Goal: Task Accomplishment & Management: Complete application form

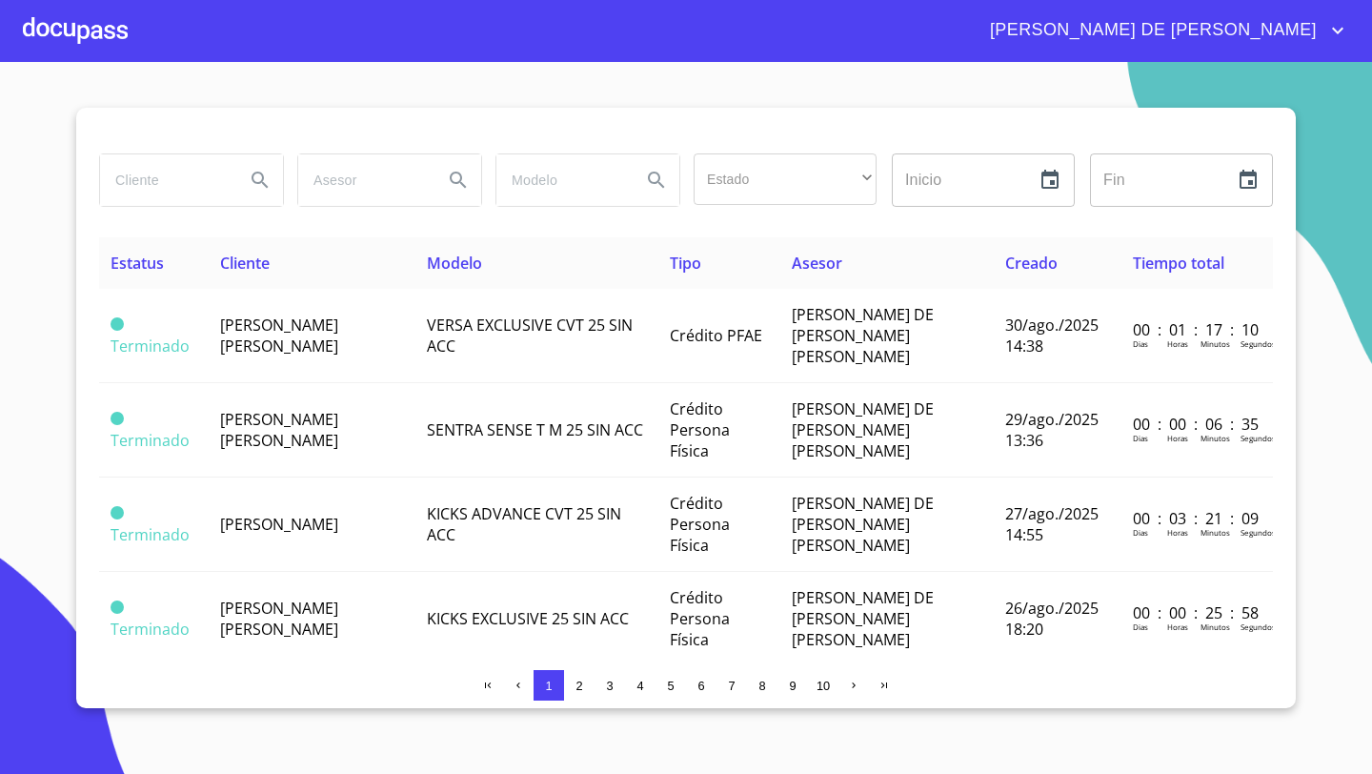
click at [92, 36] on div at bounding box center [75, 30] width 105 height 61
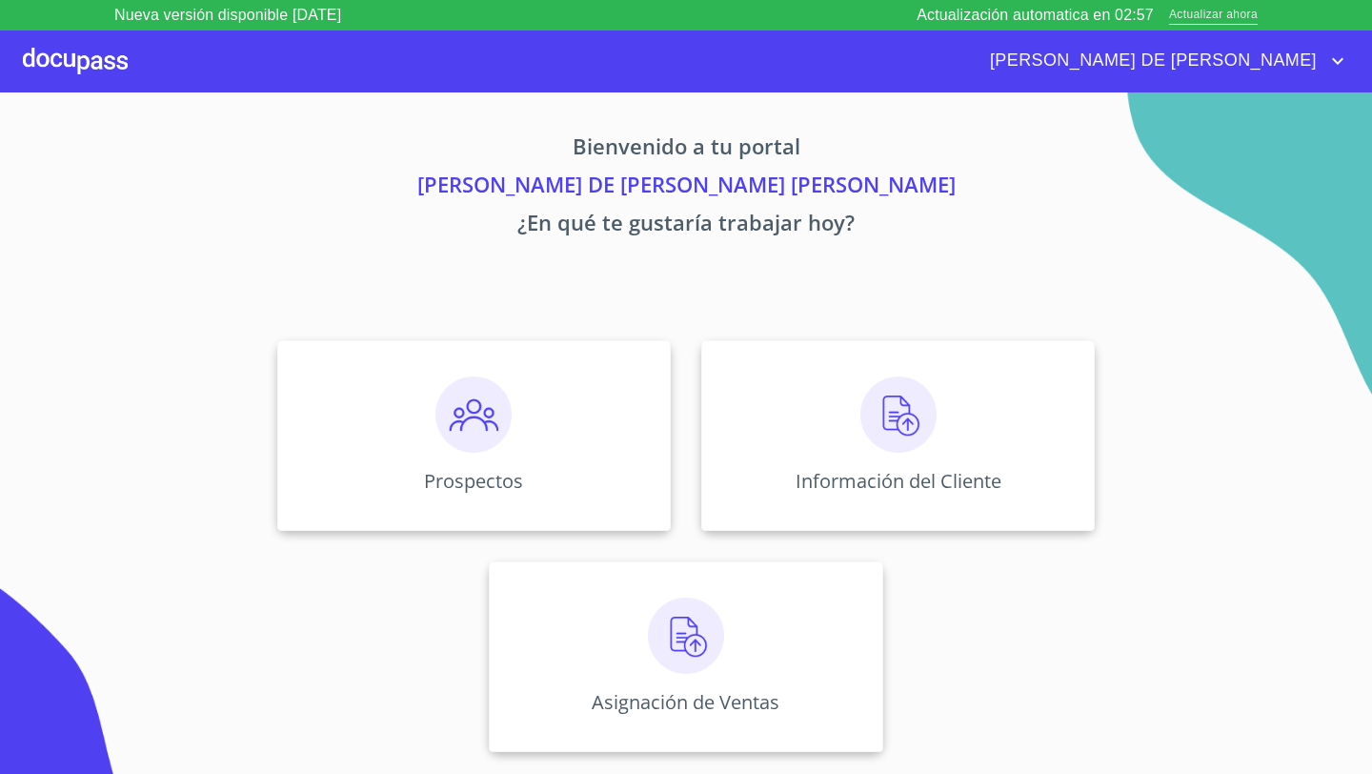
click at [1195, 10] on span "Actualizar ahora" at bounding box center [1213, 16] width 89 height 20
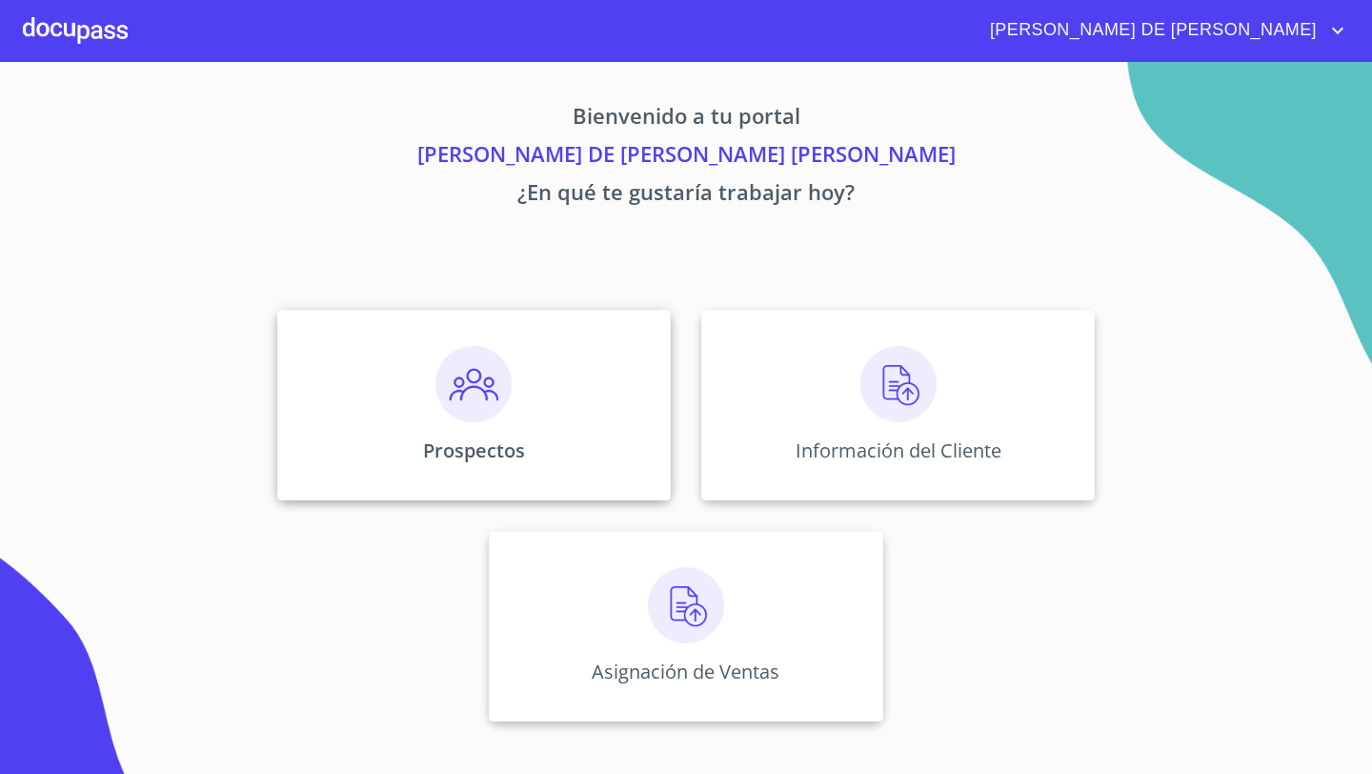
click at [503, 359] on img at bounding box center [473, 384] width 76 height 76
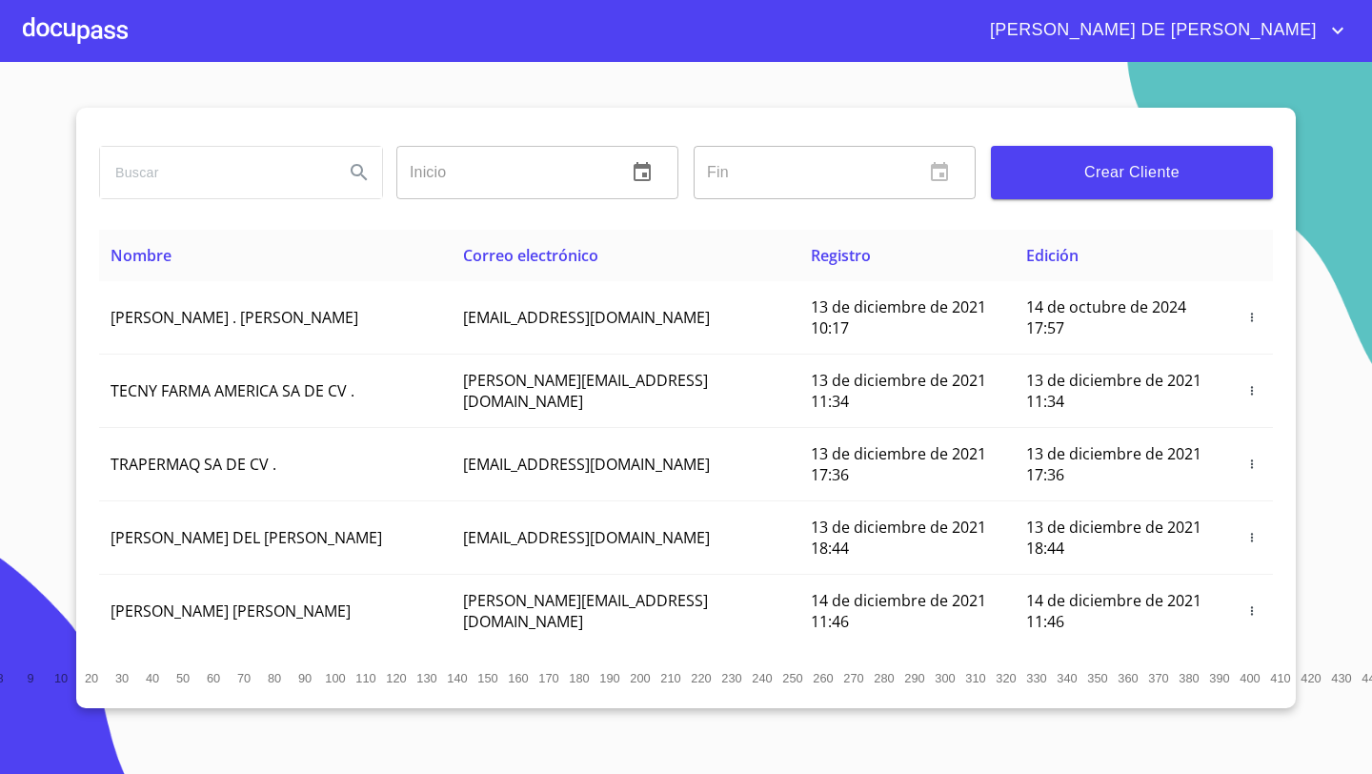
click at [232, 185] on input "search" at bounding box center [214, 172] width 229 height 51
type input "[PERSON_NAME]"
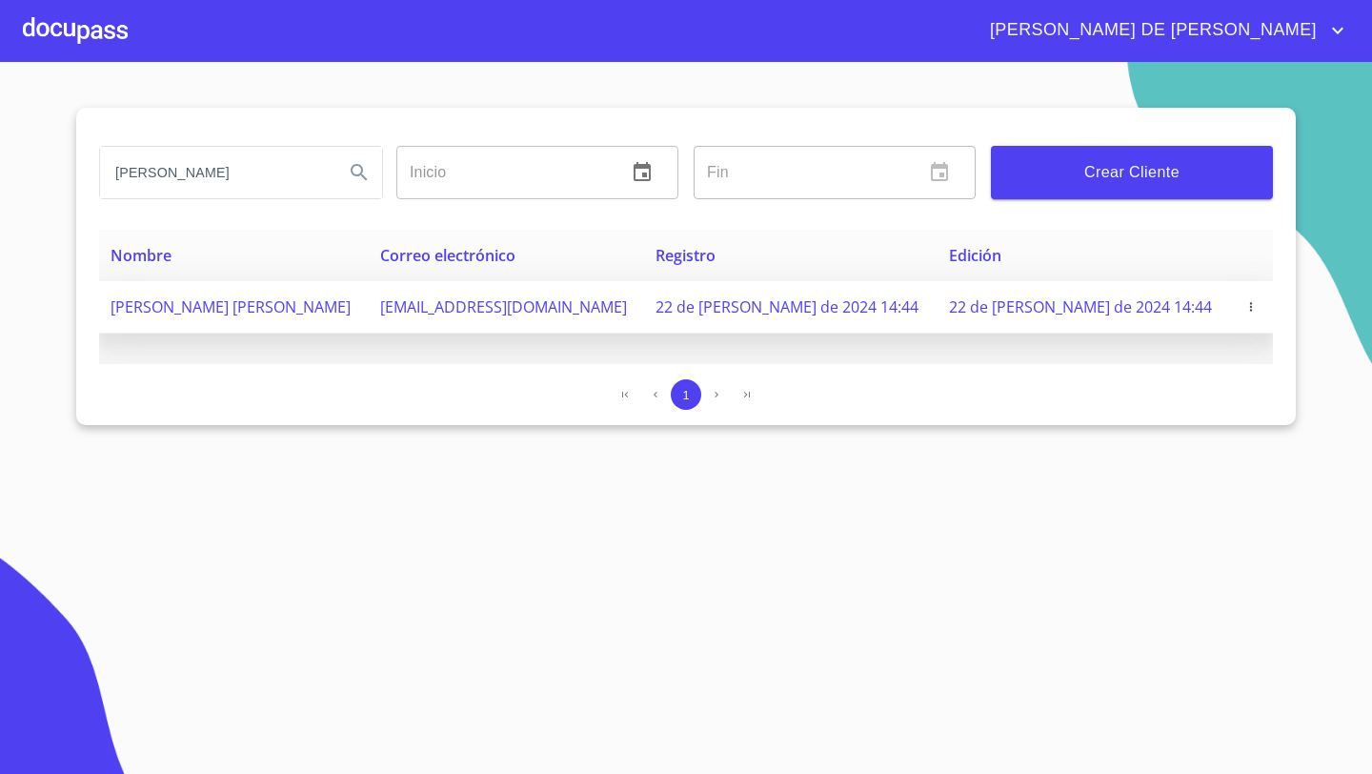
click at [218, 305] on span "[PERSON_NAME] [PERSON_NAME]" at bounding box center [231, 306] width 240 height 21
click at [1244, 305] on icon "button" at bounding box center [1250, 306] width 13 height 13
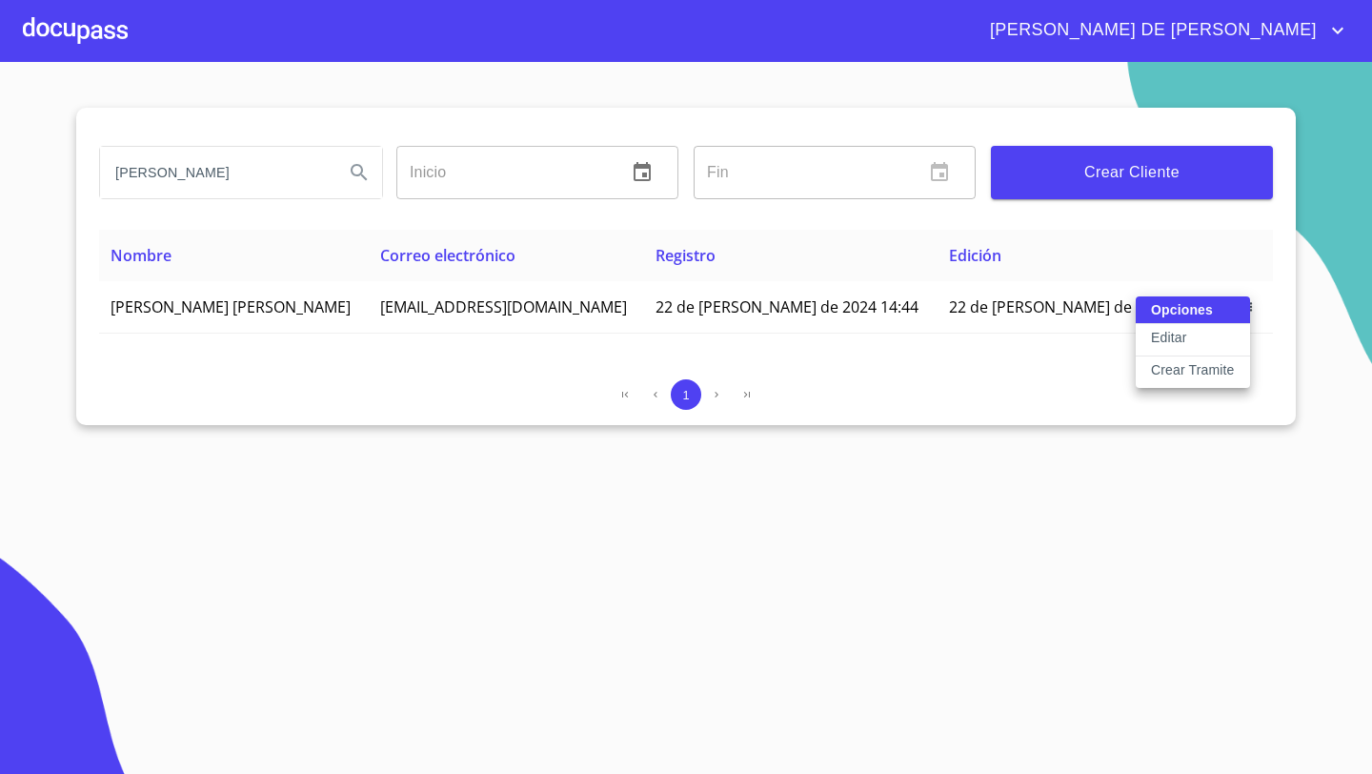
click at [1176, 371] on p "Crear Tramite" at bounding box center [1193, 369] width 84 height 19
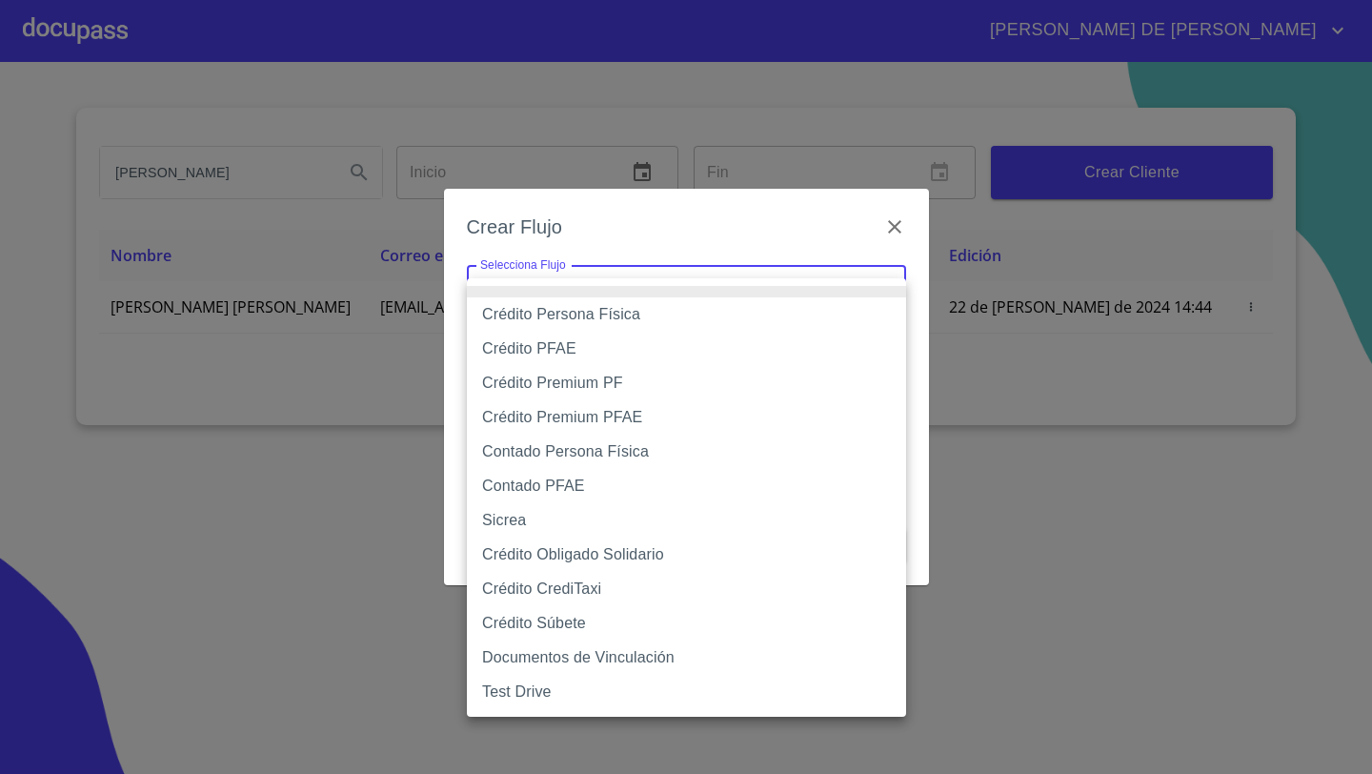
click at [530, 283] on body "[PERSON_NAME] DE [PERSON_NAME] Inicio ​ Fin ​ Crear Cliente Nombre Correo elect…" at bounding box center [686, 387] width 1372 height 774
click at [568, 449] on li "Contado Persona Física" at bounding box center [686, 451] width 439 height 34
type input "61b10eea9b8c202ad57ac5da"
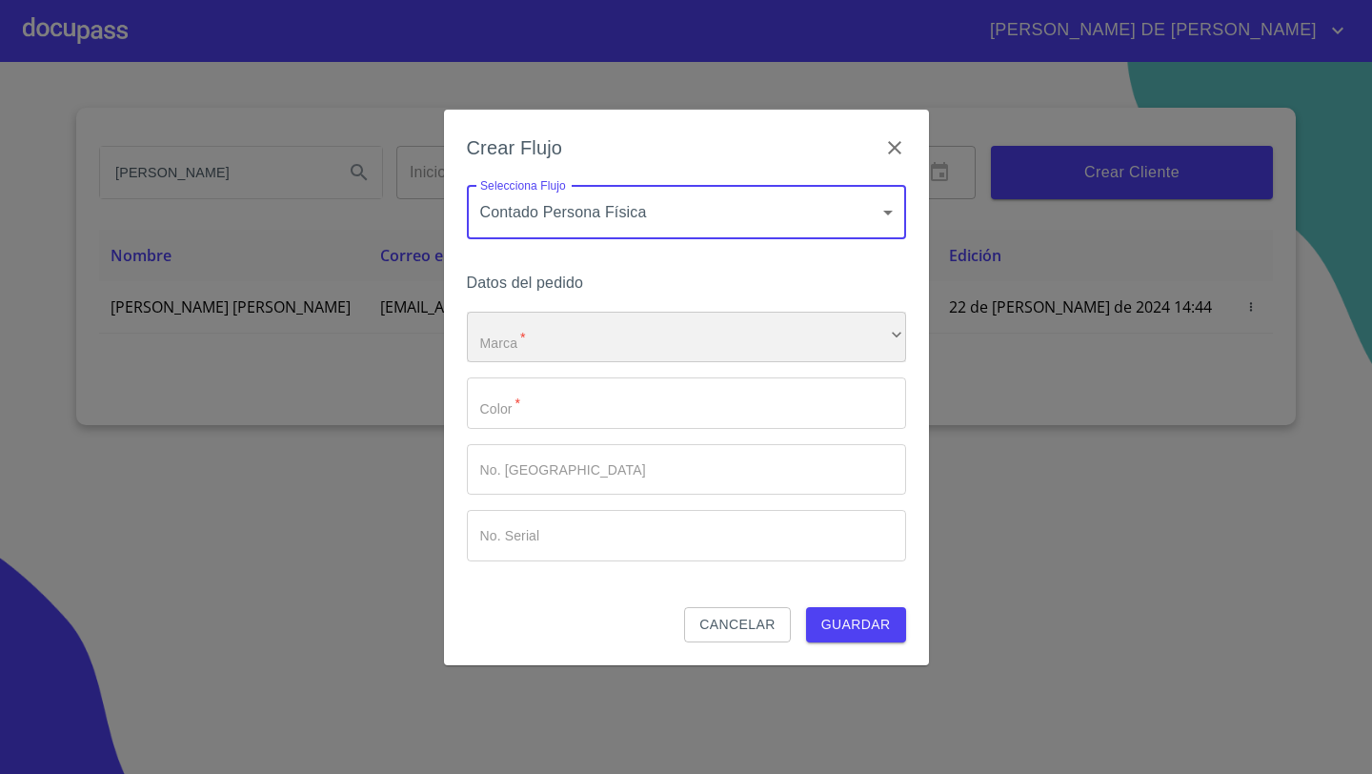
click at [615, 339] on div "​" at bounding box center [686, 337] width 439 height 51
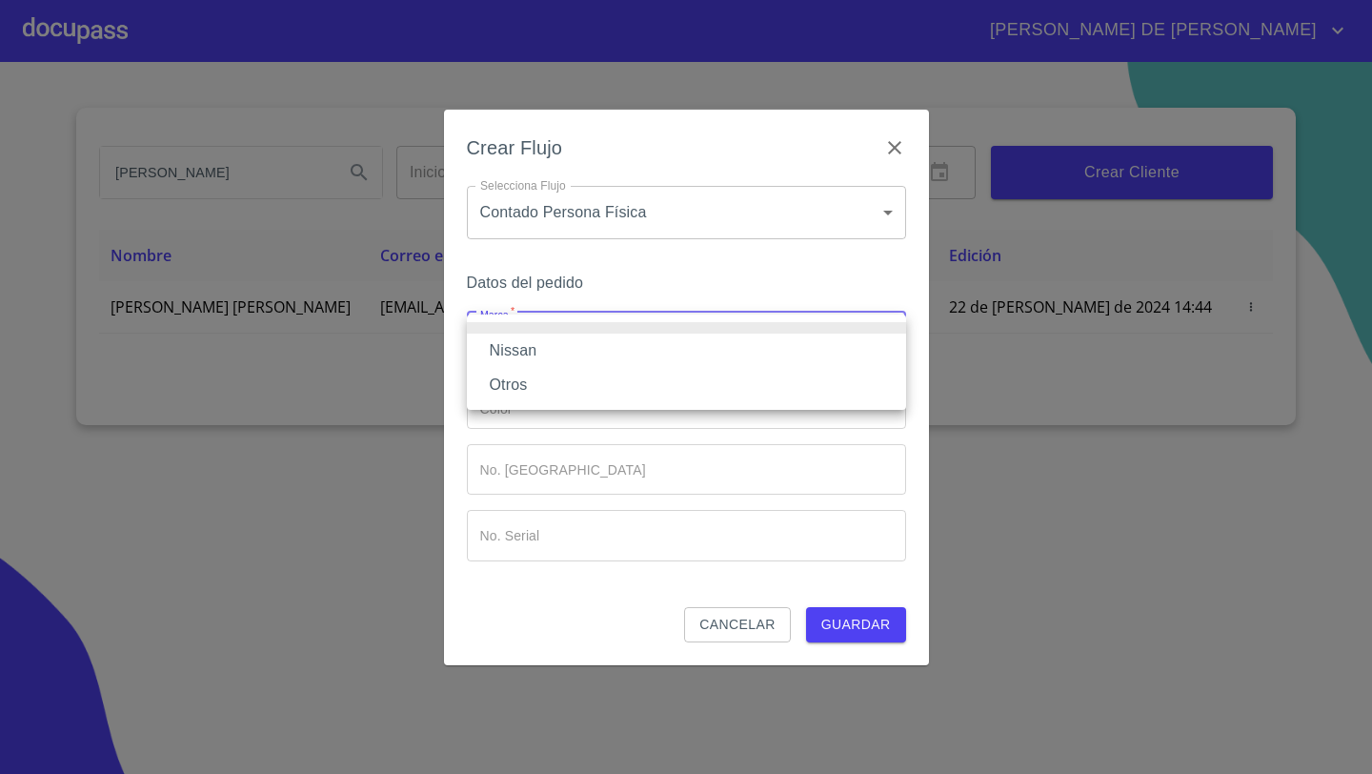
click at [546, 342] on li "Nissan" at bounding box center [686, 350] width 439 height 34
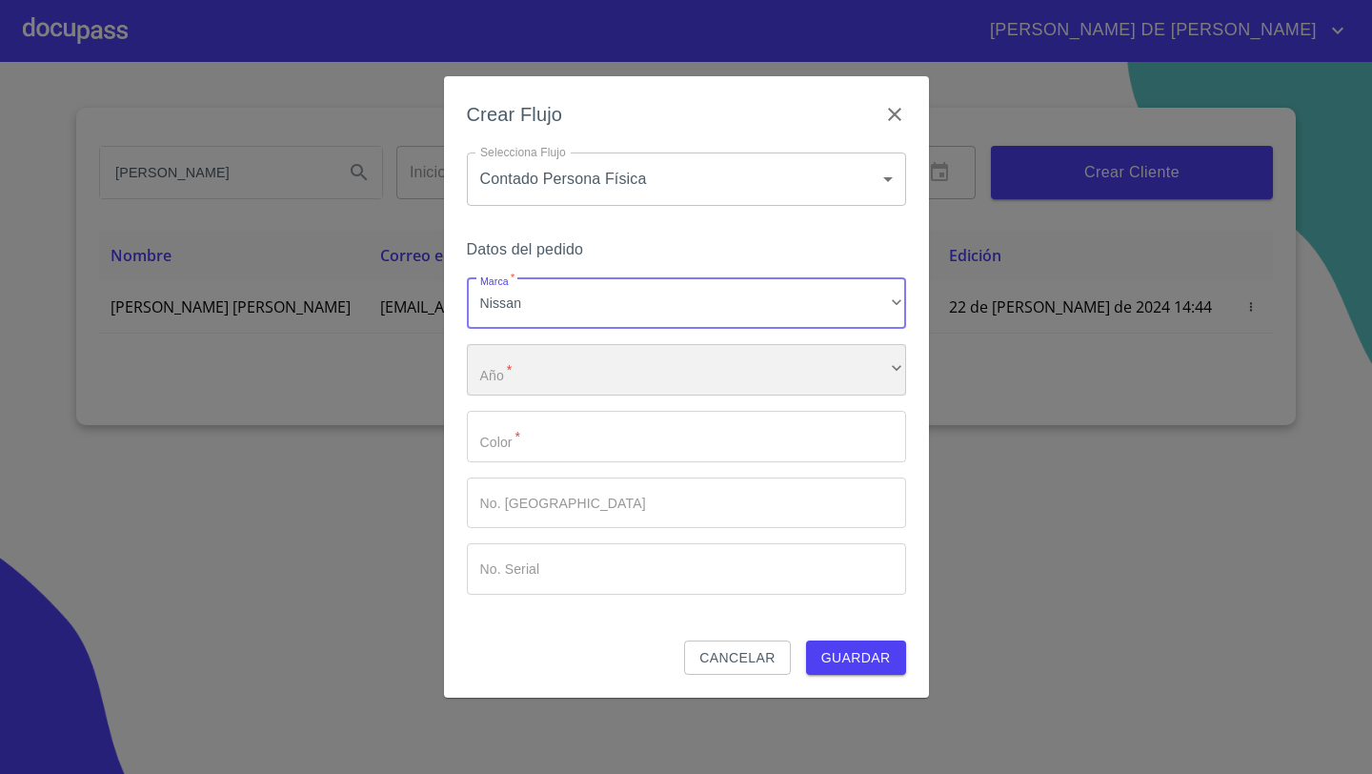
click at [526, 376] on div "​" at bounding box center [686, 369] width 439 height 51
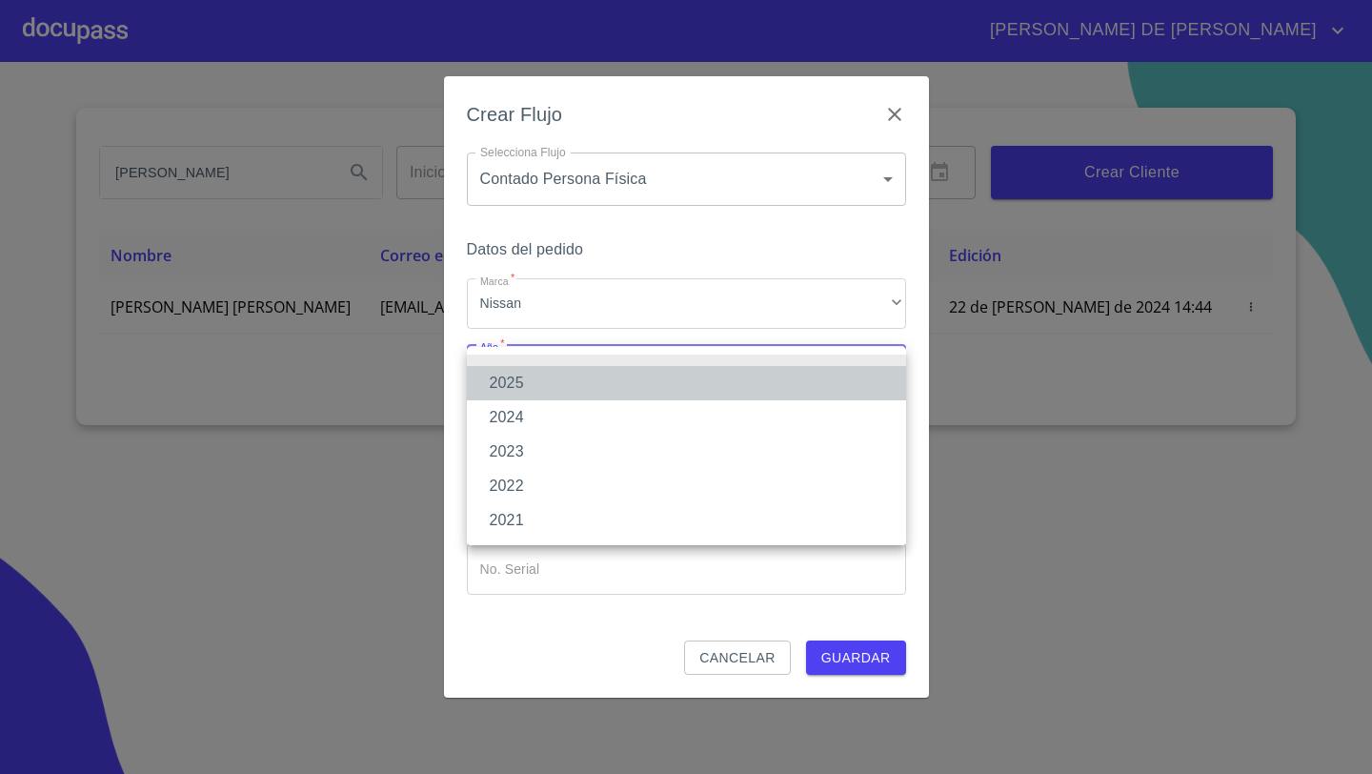
click at [522, 384] on li "2025" at bounding box center [686, 383] width 439 height 34
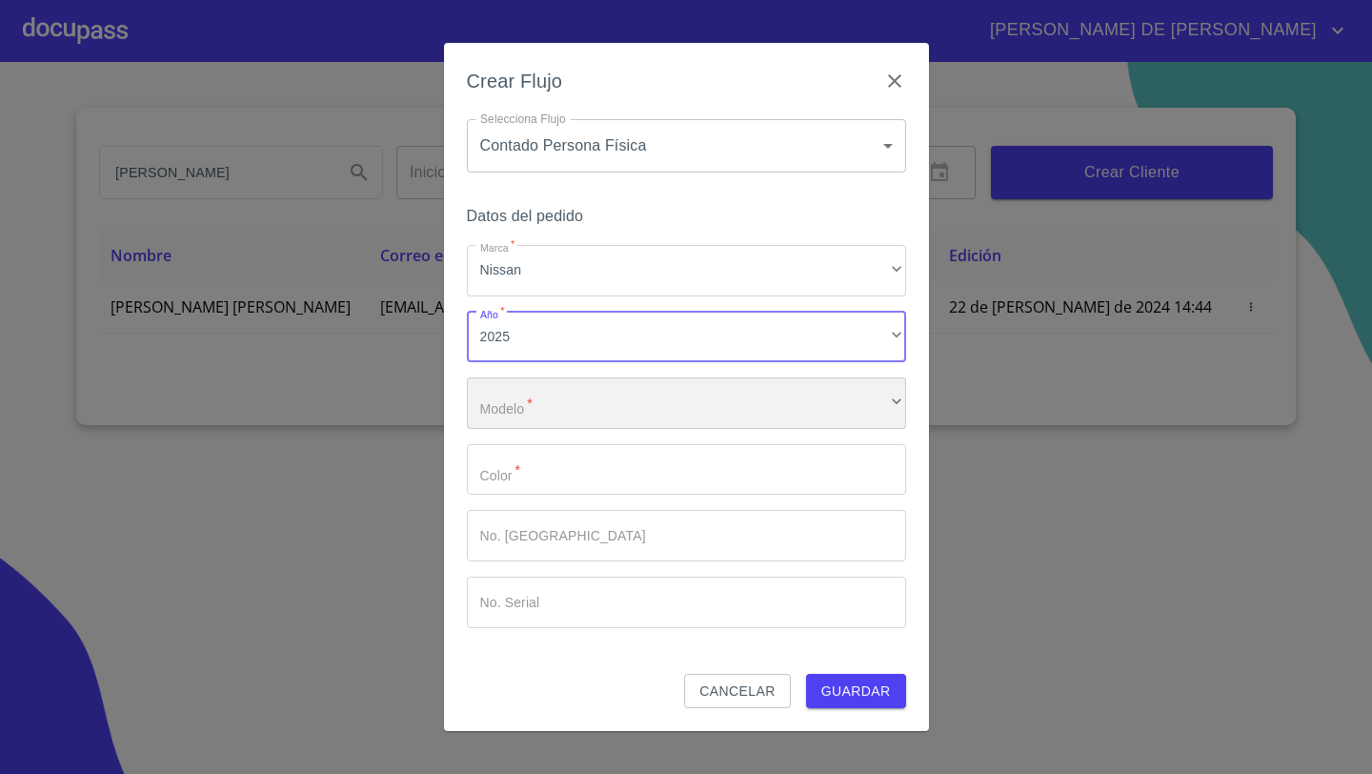
click at [519, 401] on div "​" at bounding box center [686, 402] width 439 height 51
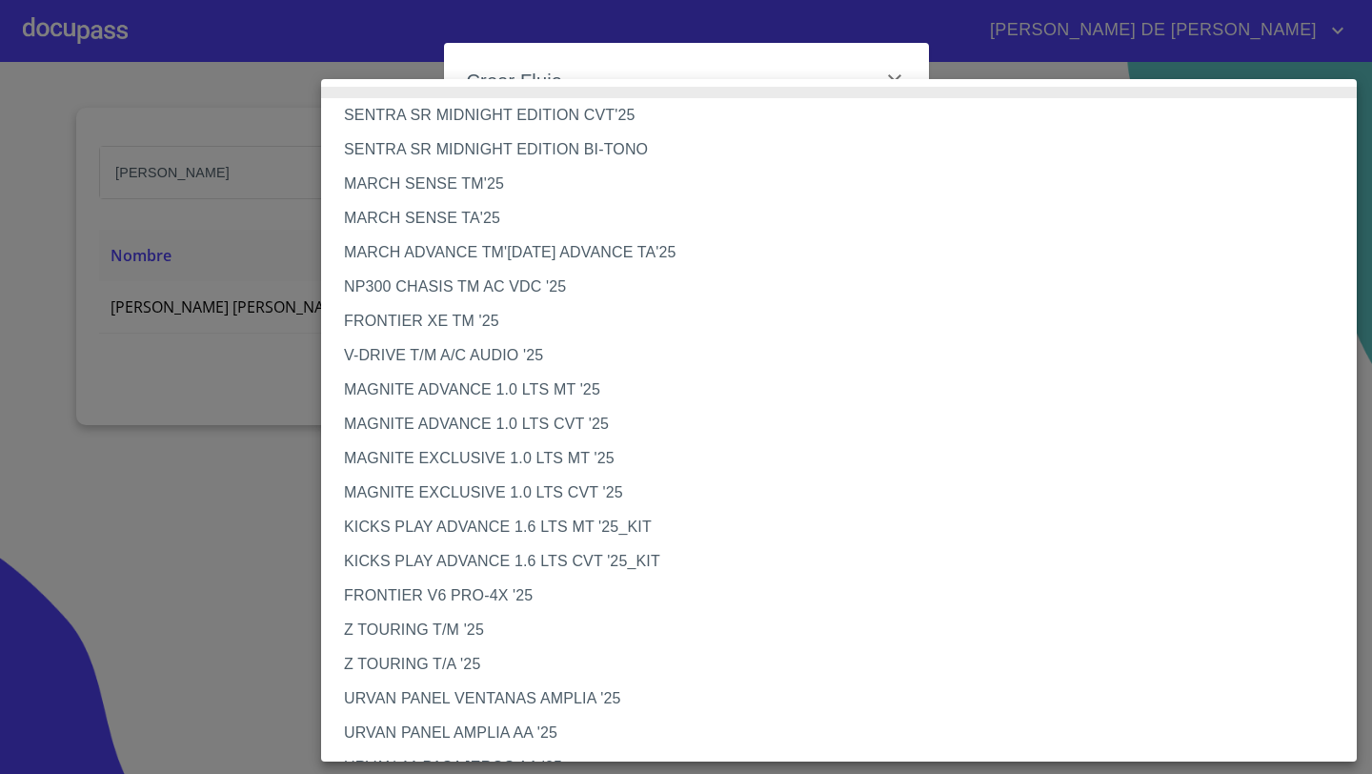
click at [412, 255] on li "MARCH ADVANCE TM'[DATE] ADVANCE TA'25" at bounding box center [839, 252] width 1036 height 34
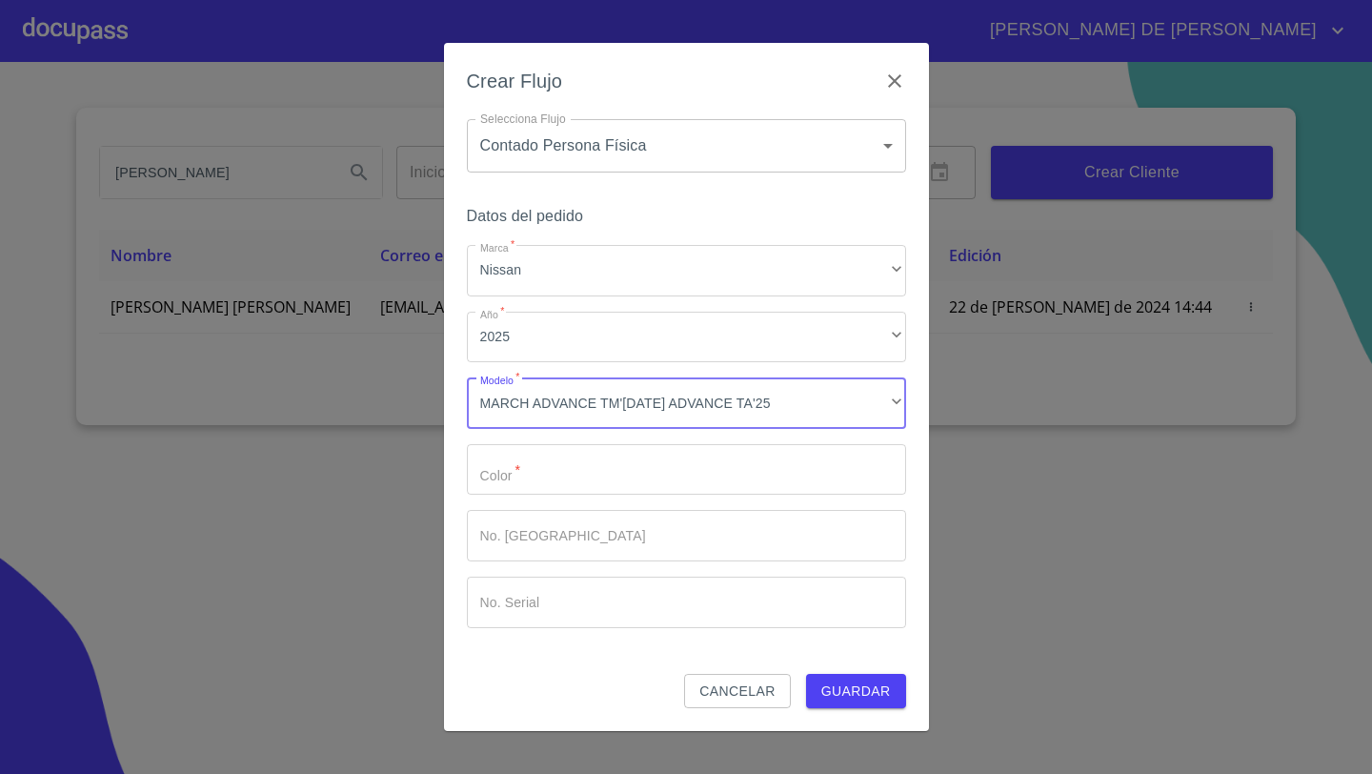
click at [561, 476] on input "Marca   *" at bounding box center [686, 469] width 439 height 51
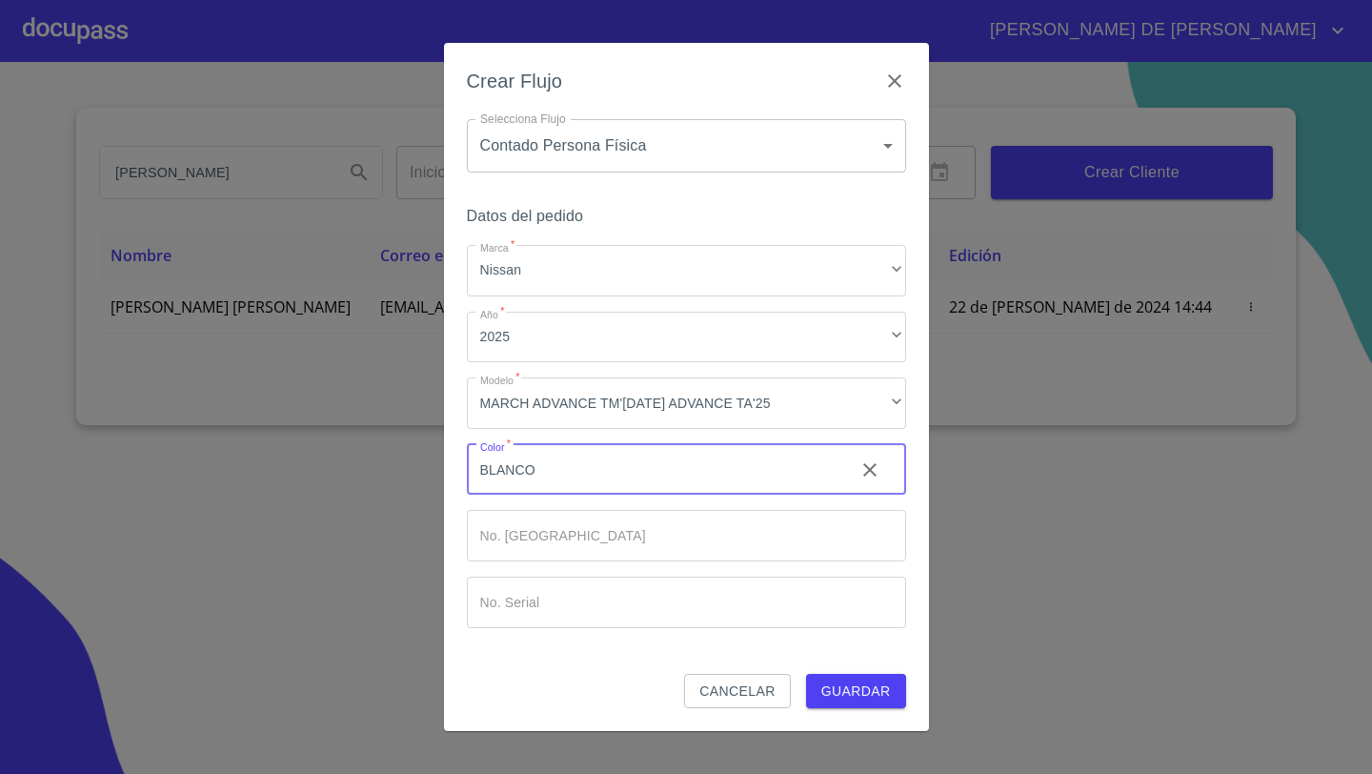
type input "BLANCO"
click at [868, 695] on span "Guardar" at bounding box center [856, 691] width 70 height 24
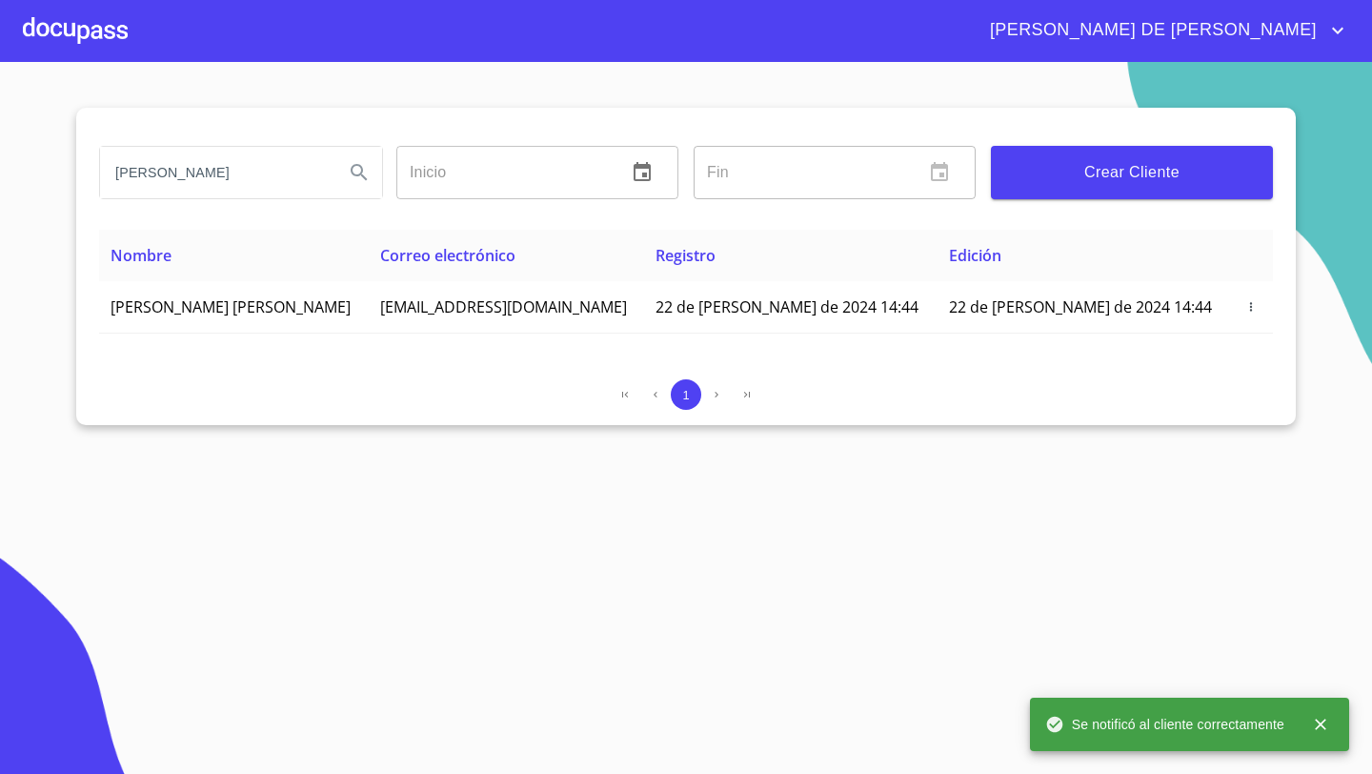
click at [121, 34] on div at bounding box center [75, 30] width 105 height 61
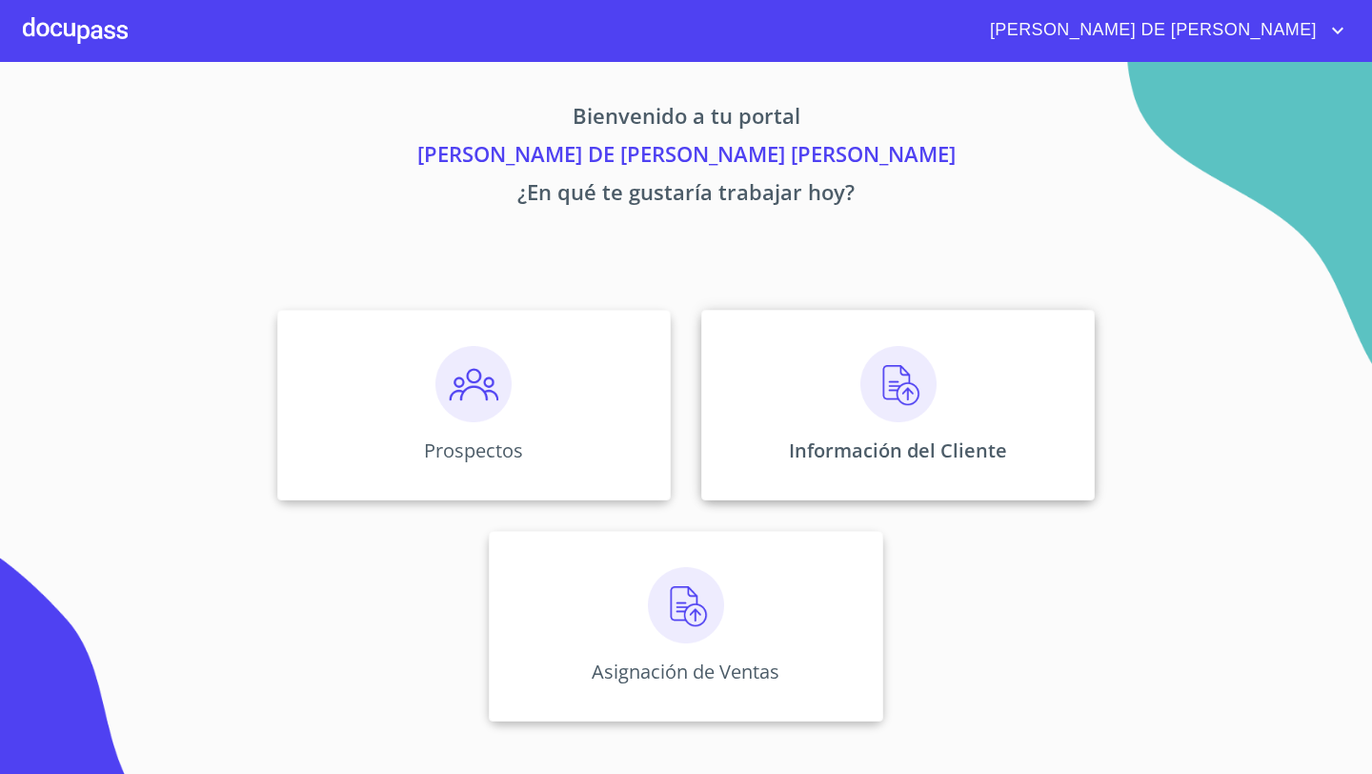
click at [816, 368] on div "Información del Cliente" at bounding box center [897, 405] width 393 height 191
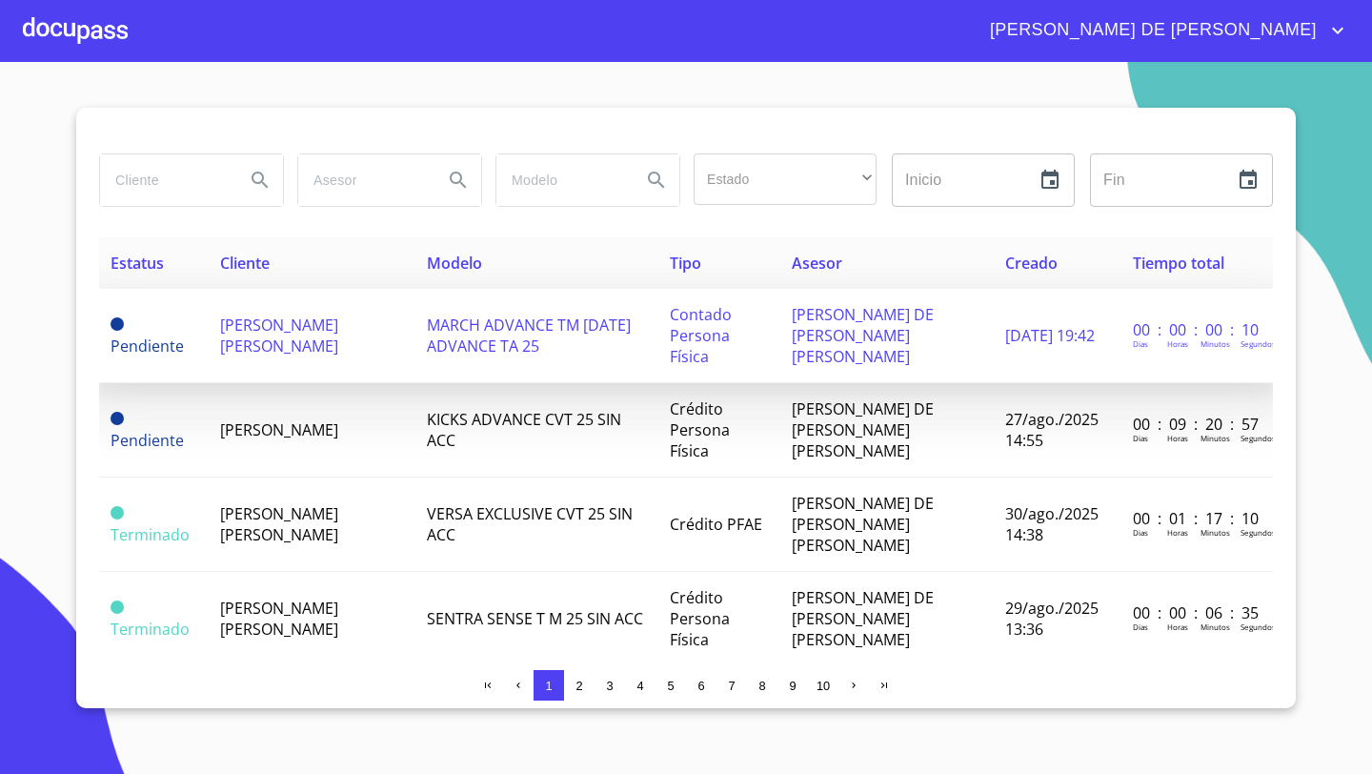
click at [273, 327] on span "[PERSON_NAME] [PERSON_NAME]" at bounding box center [279, 335] width 118 height 42
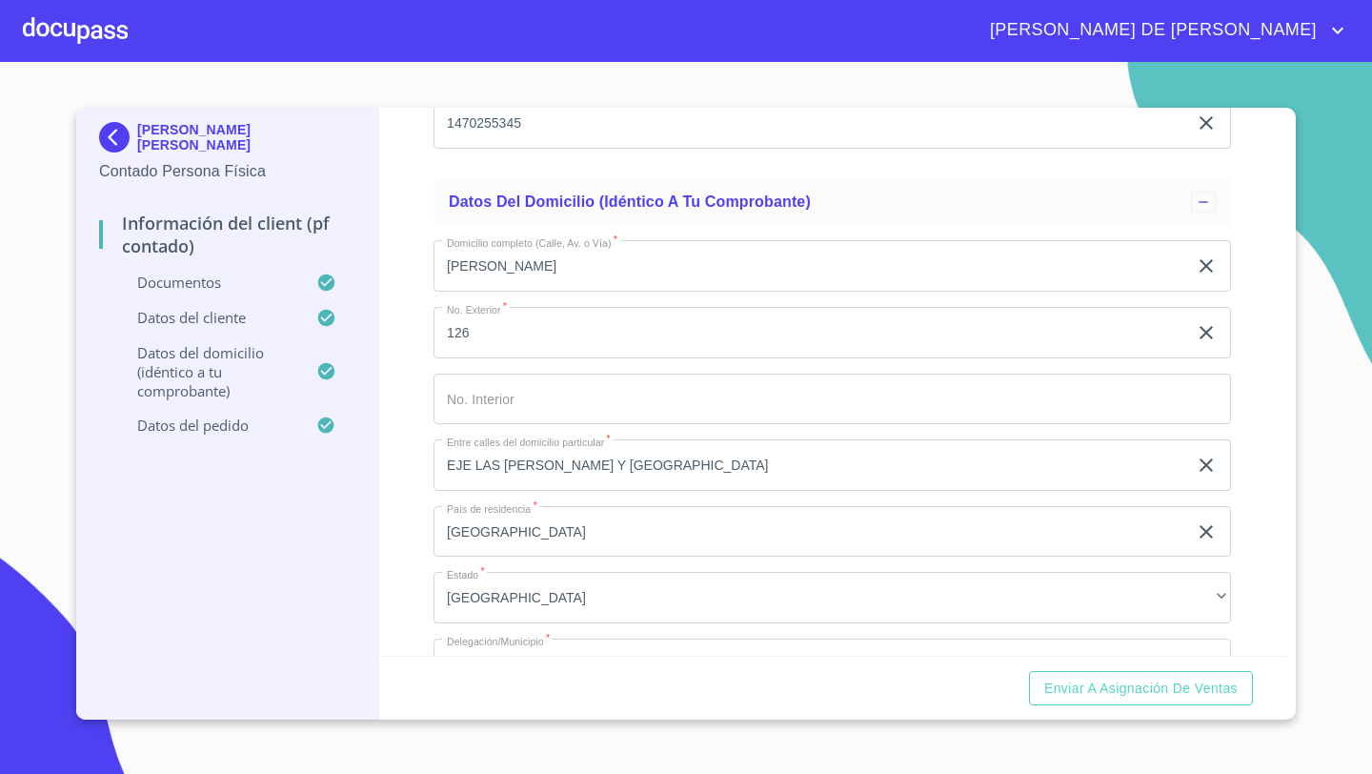
scroll to position [5165, 0]
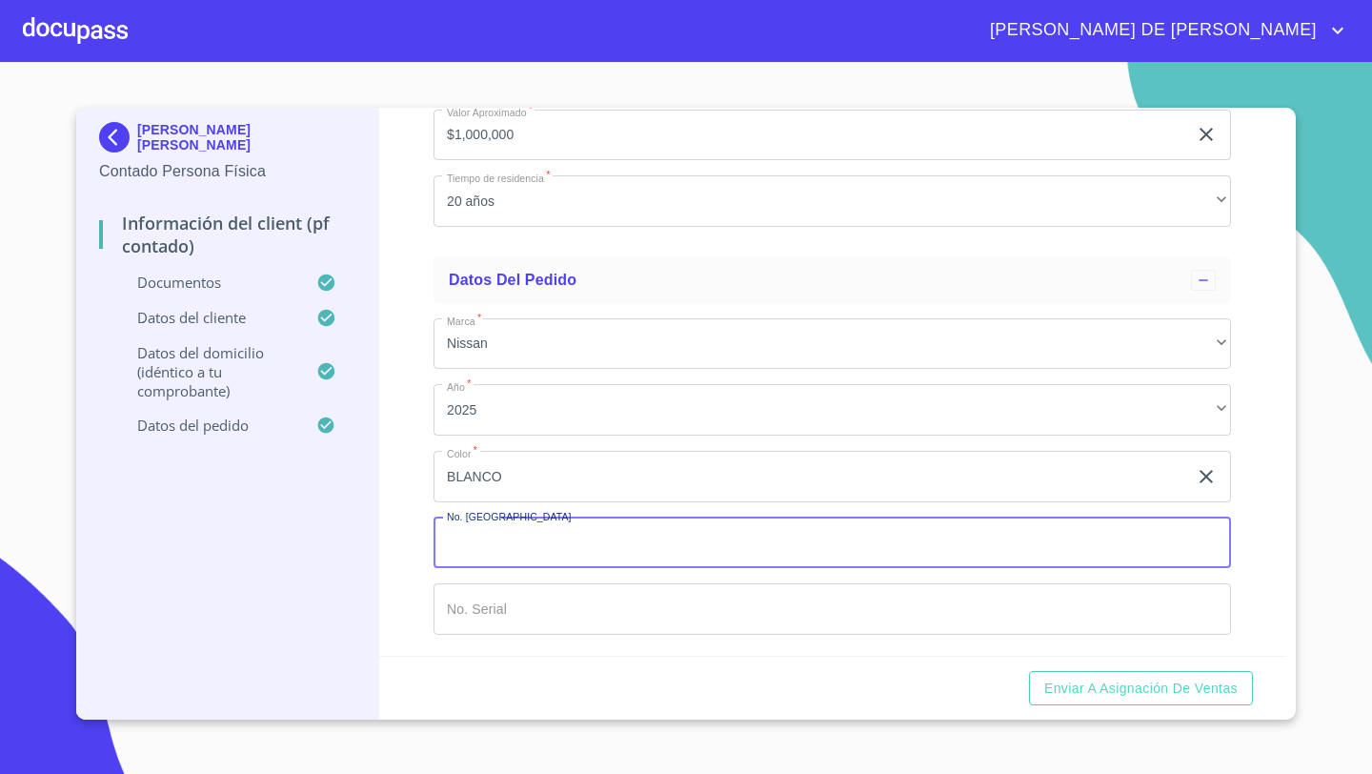
click at [463, 541] on input "Documento de identificación   *" at bounding box center [831, 542] width 797 height 51
type input "11834"
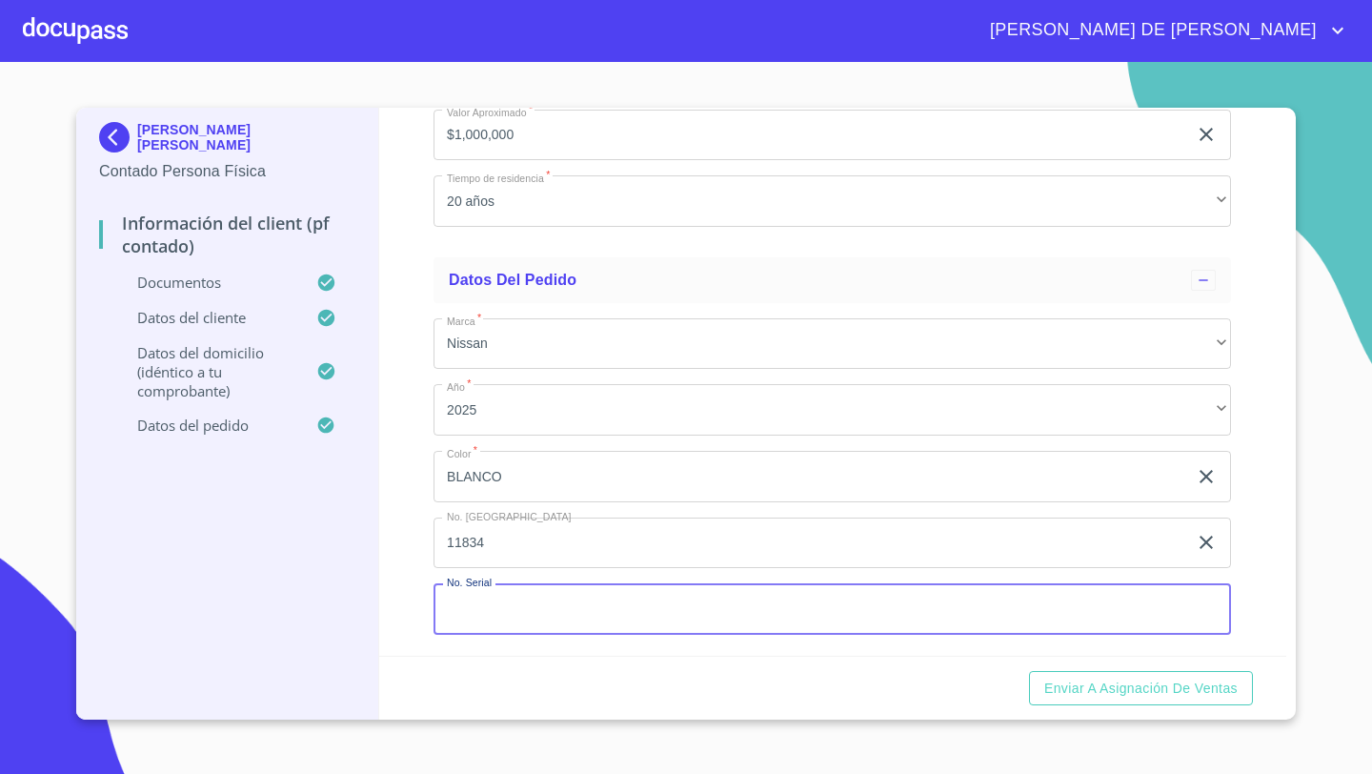
paste input "[US_VEHICLE_IDENTIFICATION_NUMBER]"
type input "[US_VEHICLE_IDENTIFICATION_NUMBER]"
click at [408, 544] on div "Información del Client (PF contado) Documentos Documento de identificación   * …" at bounding box center [833, 382] width 908 height 548
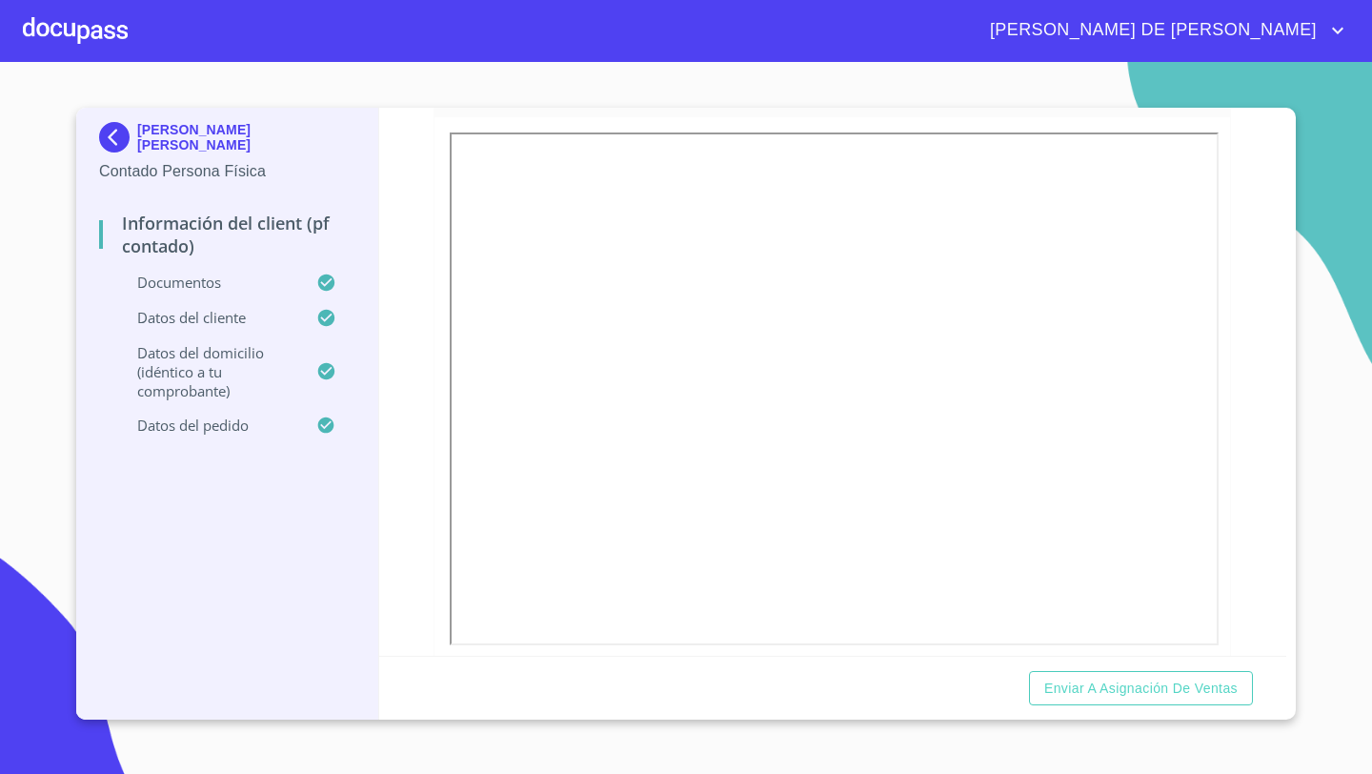
scroll to position [2847, 0]
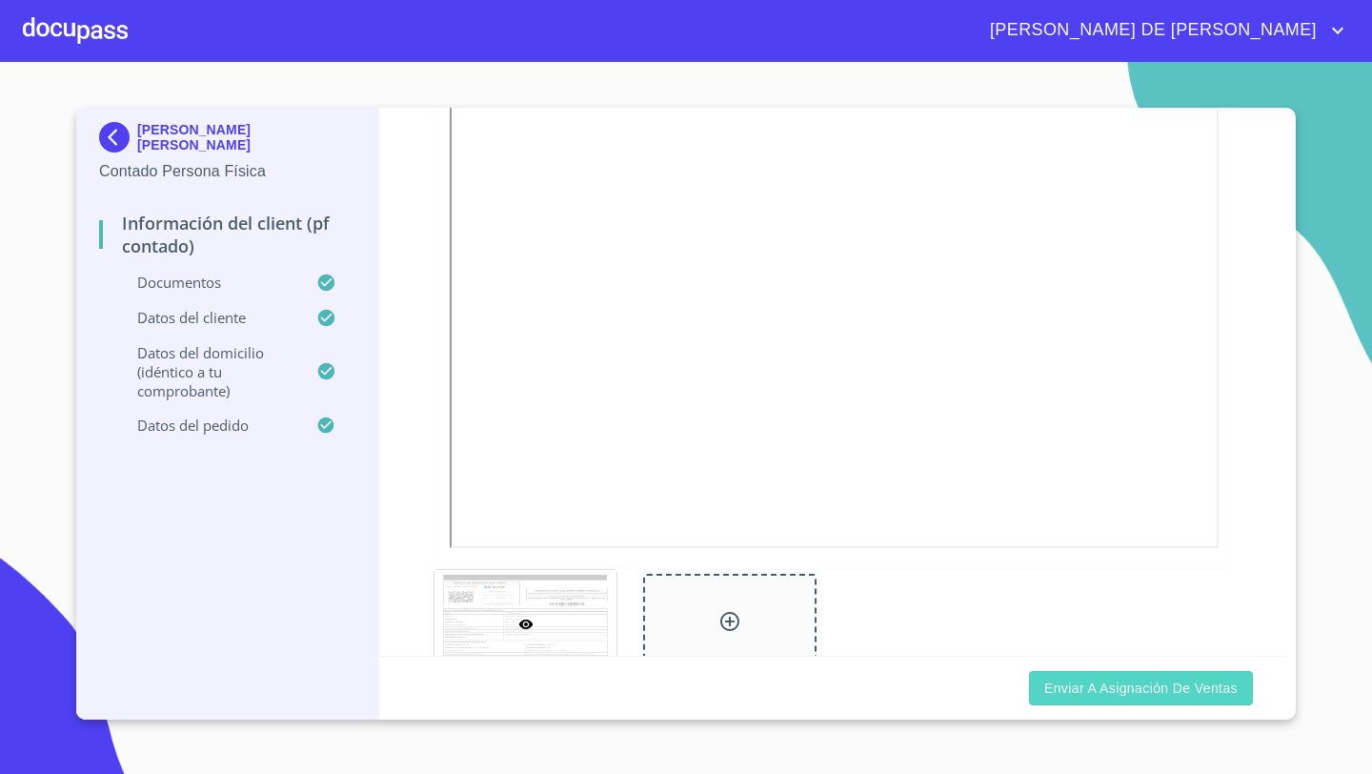
click at [1152, 683] on span "Enviar a Asignación de Ventas" at bounding box center [1140, 688] width 193 height 24
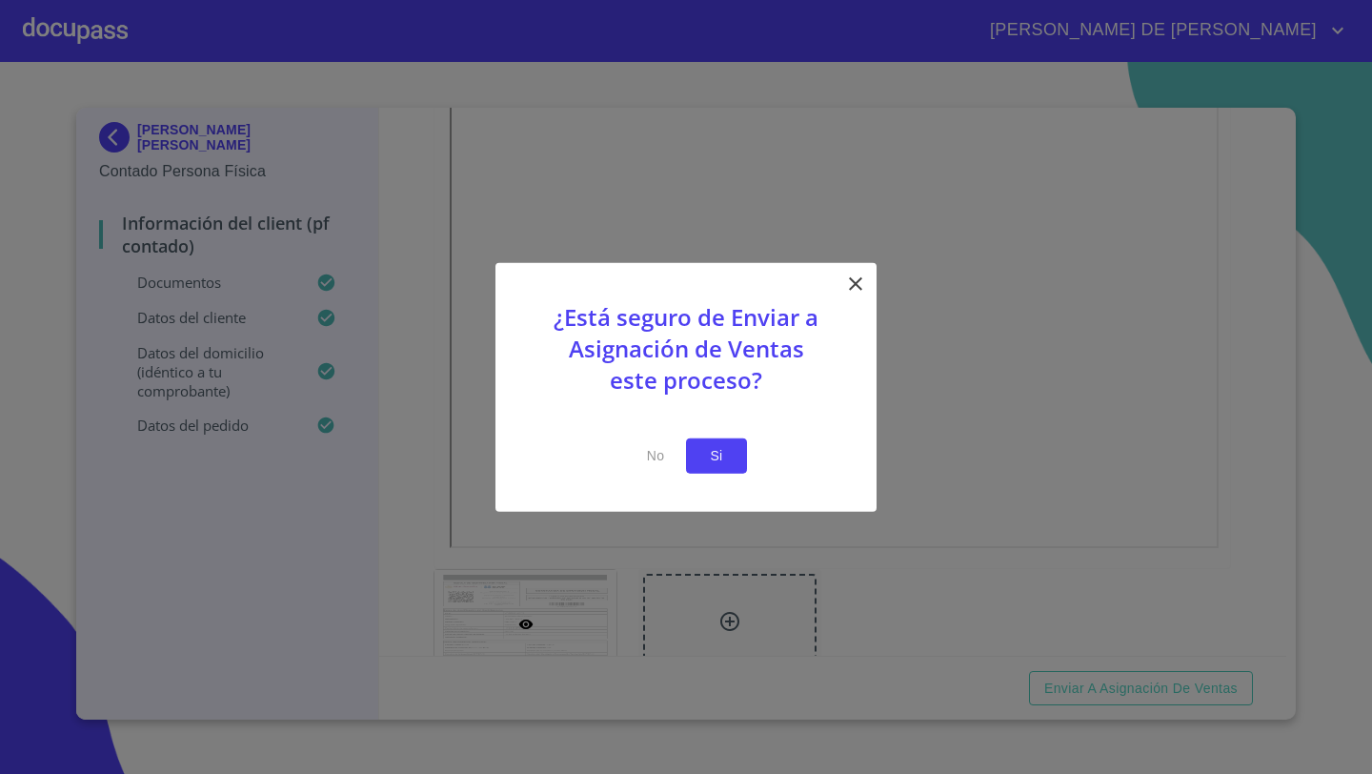
click at [728, 448] on span "Si" at bounding box center [716, 456] width 30 height 24
